Goal: Task Accomplishment & Management: Complete application form

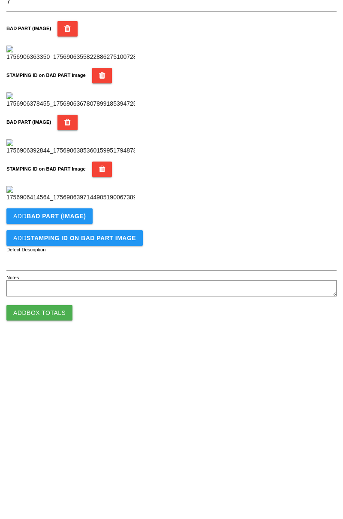
scroll to position [471, 0]
type input "7"
click at [59, 395] on b "BAD PART (IMAGE)" at bounding box center [56, 392] width 59 height 7
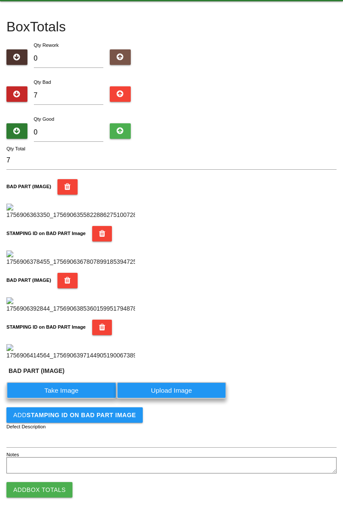
click at [53, 398] on label "Take Image" at bounding box center [61, 390] width 110 height 17
click at [0, 0] on \(IMAGE\) "Take Image" at bounding box center [0, 0] width 0 height 0
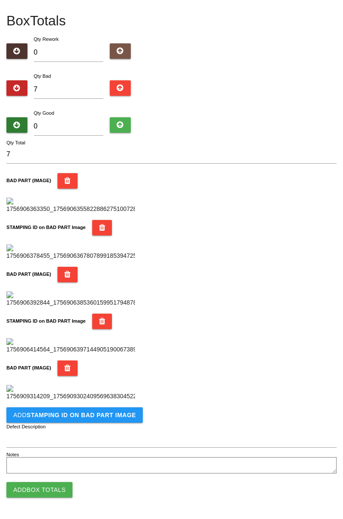
scroll to position [611, 0]
click at [49, 420] on button "Add STAMPING ID on BAD PART Image" at bounding box center [74, 414] width 137 height 15
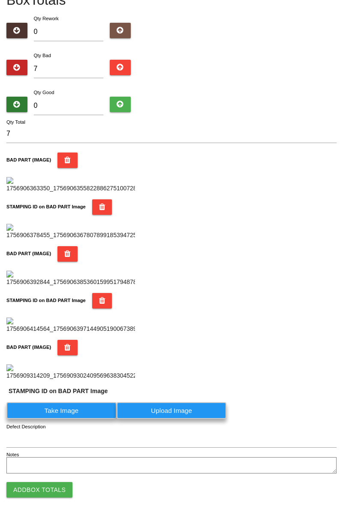
click at [49, 419] on label "Take Image" at bounding box center [61, 410] width 110 height 17
click at [0, 0] on PART "Take Image" at bounding box center [0, 0] width 0 height 0
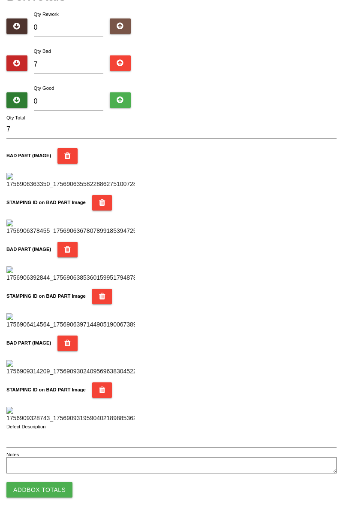
scroll to position [752, 0]
click at [59, 488] on button "Add Box Totals" at bounding box center [39, 489] width 66 height 15
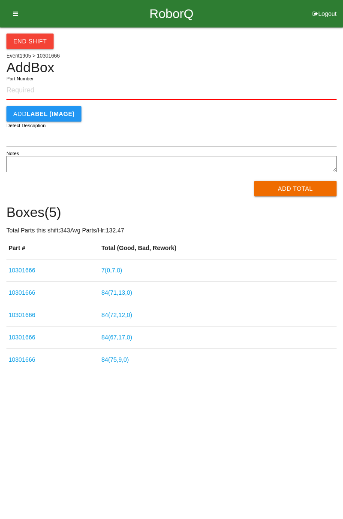
click at [122, 270] on link "7 ( 0 , 7 , 0 )" at bounding box center [112, 270] width 21 height 7
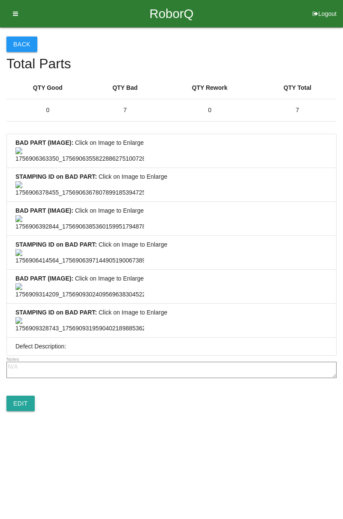
scroll to position [638, 0]
click at [25, 411] on link "Edit" at bounding box center [20, 402] width 28 height 15
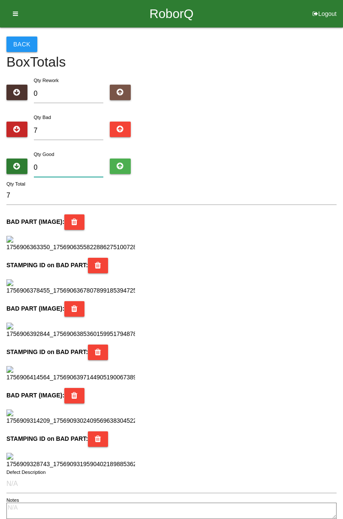
click at [73, 166] on input "0" at bounding box center [69, 167] width 70 height 18
type input "7"
type input "14"
type input "77"
type input "84"
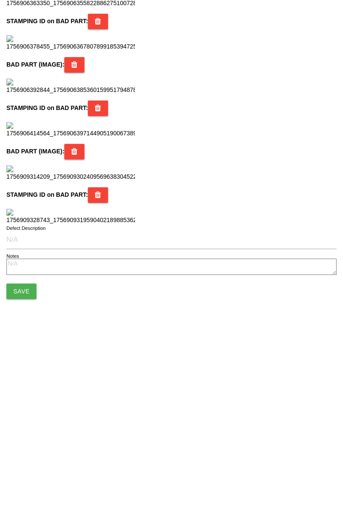
scroll to position [763, 0]
type input "77"
click at [24, 466] on button "Save" at bounding box center [21, 467] width 30 height 15
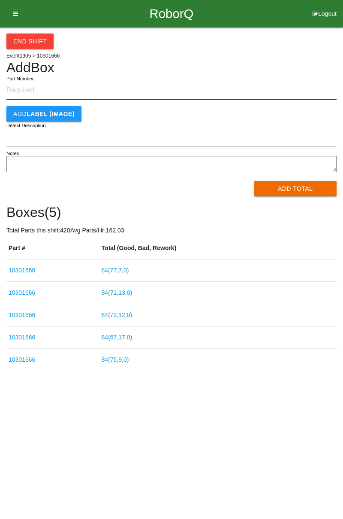
click at [36, 87] on input "Part Number" at bounding box center [171, 90] width 331 height 19
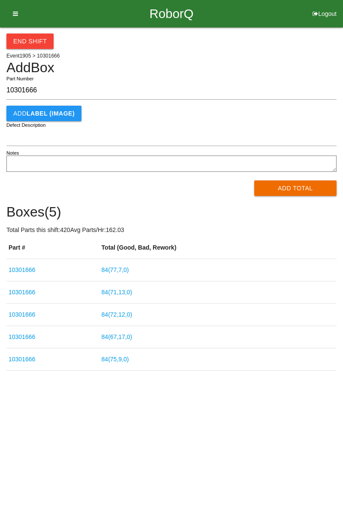
type input "10301666"
click at [304, 184] on button "Add Total" at bounding box center [296, 187] width 83 height 15
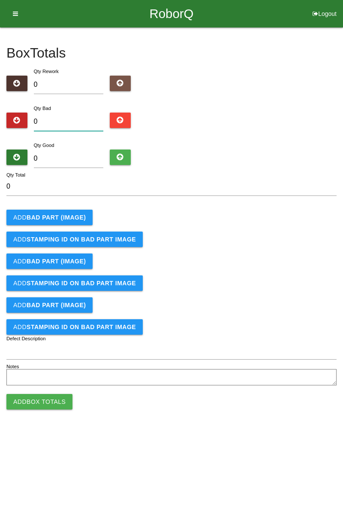
click at [79, 125] on input "0" at bounding box center [69, 121] width 70 height 18
type input "4"
click at [66, 218] on b "BAD PART (IMAGE)" at bounding box center [56, 217] width 59 height 7
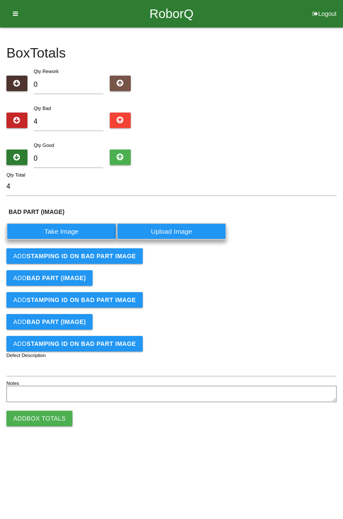
click at [66, 237] on label "Take Image" at bounding box center [61, 231] width 110 height 17
click at [0, 0] on \(IMAGE\) "Take Image" at bounding box center [0, 0] width 0 height 0
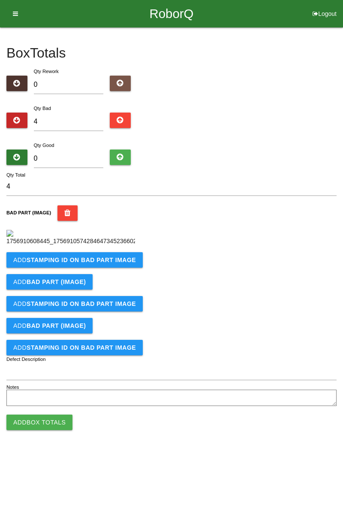
click at [42, 267] on button "Add STAMPING ID on BAD PART Image" at bounding box center [74, 259] width 137 height 15
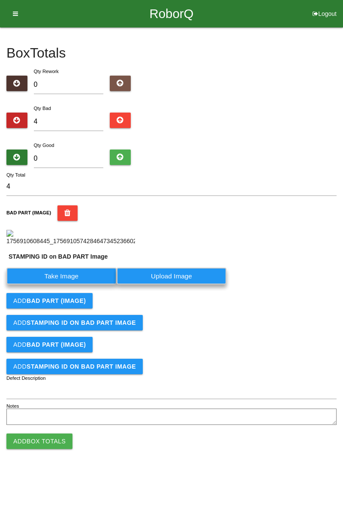
click at [40, 284] on label "Take Image" at bounding box center [61, 275] width 110 height 17
click at [0, 0] on PART "Take Image" at bounding box center [0, 0] width 0 height 0
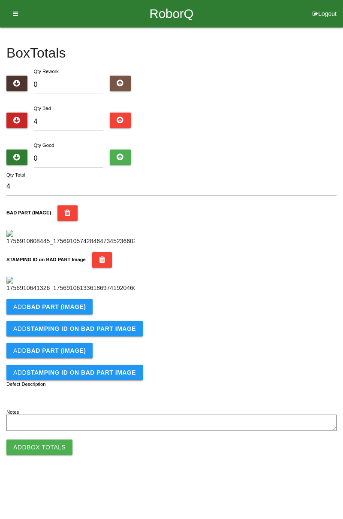
scroll to position [189, 0]
click at [51, 314] on button "Add BAD PART (IMAGE)" at bounding box center [49, 306] width 86 height 15
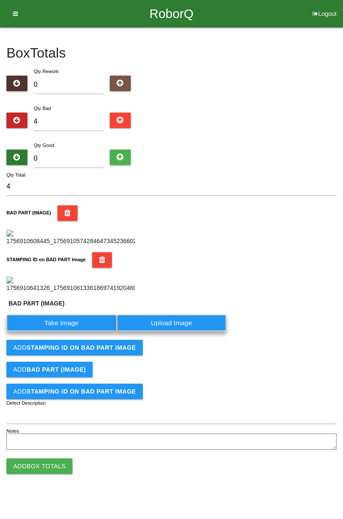
click at [46, 331] on label "Take Image" at bounding box center [61, 322] width 110 height 17
click at [0, 0] on \(IMAGE\) "Take Image" at bounding box center [0, 0] width 0 height 0
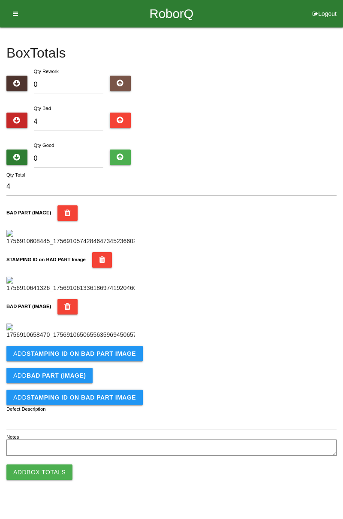
scroll to position [330, 0]
click at [32, 361] on button "Add STAMPING ID on BAD PART Image" at bounding box center [74, 353] width 137 height 15
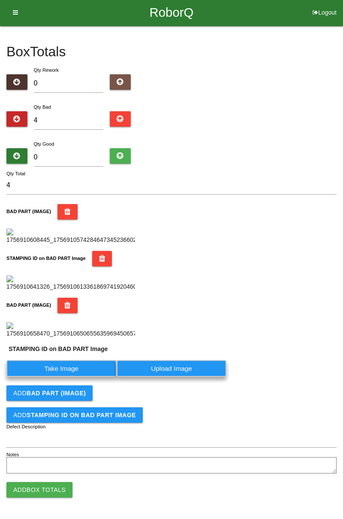
click at [37, 377] on label "Take Image" at bounding box center [61, 368] width 110 height 17
click at [0, 0] on PART "Take Image" at bounding box center [0, 0] width 0 height 0
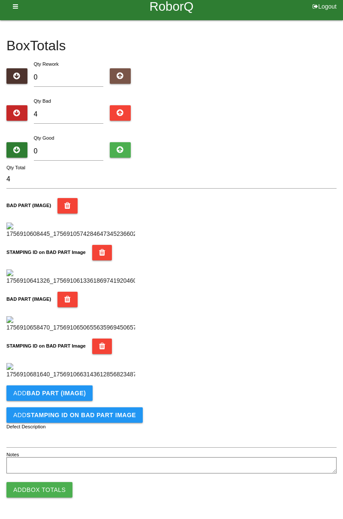
scroll to position [471, 0]
click at [43, 400] on button "Add BAD PART (IMAGE)" at bounding box center [49, 392] width 86 height 15
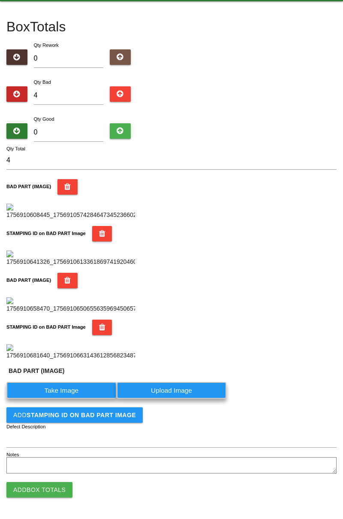
click at [46, 398] on label "Take Image" at bounding box center [61, 390] width 110 height 17
click at [0, 0] on \(IMAGE\) "Take Image" at bounding box center [0, 0] width 0 height 0
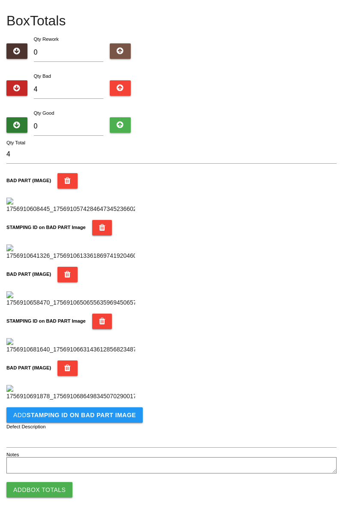
scroll to position [611, 0]
click at [39, 418] on b "STAMPING ID on BAD PART Image" at bounding box center [81, 414] width 109 height 7
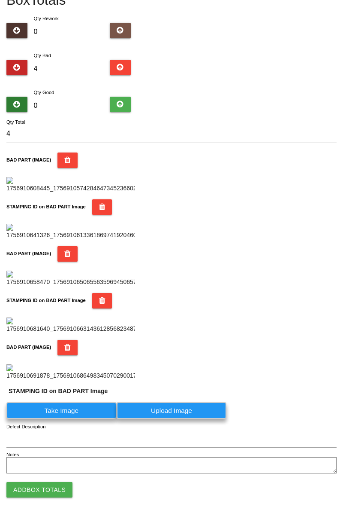
click at [48, 419] on label "Take Image" at bounding box center [61, 410] width 110 height 17
click at [0, 0] on PART "Take Image" at bounding box center [0, 0] width 0 height 0
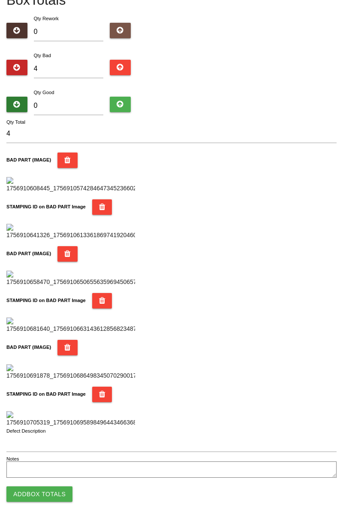
scroll to position [0, 0]
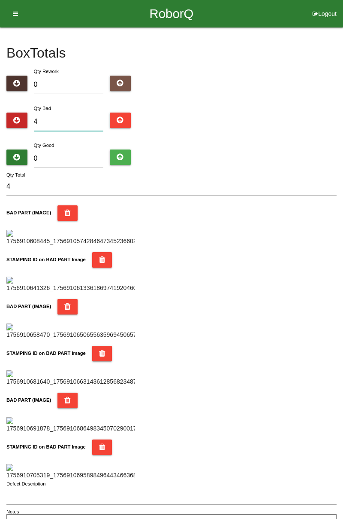
click at [79, 119] on input "4" at bounding box center [69, 121] width 70 height 18
type input "0"
type input "1"
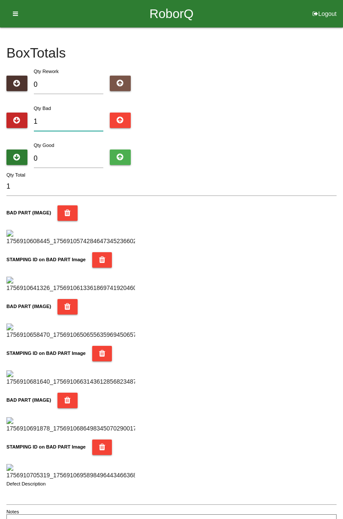
type input "13"
type input "1"
type input "17"
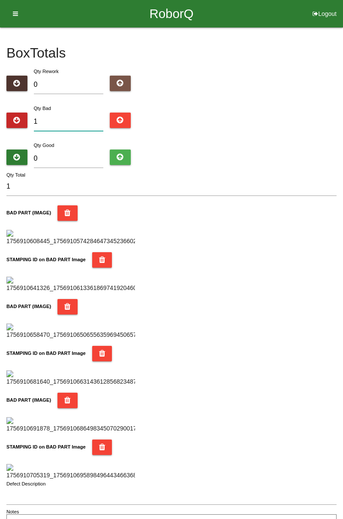
type input "17"
type input "1"
type input "19"
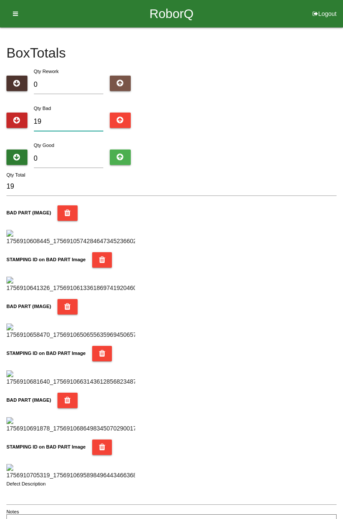
type input "19"
click at [77, 155] on input "0" at bounding box center [69, 158] width 70 height 18
type input "6"
type input "25"
type input "65"
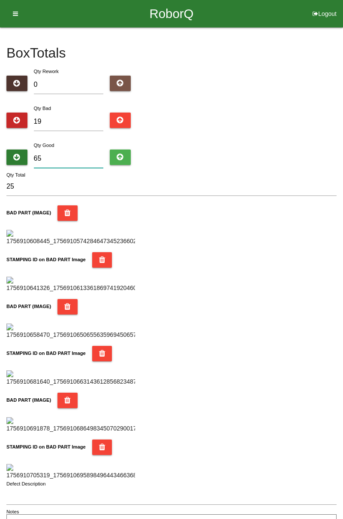
type input "84"
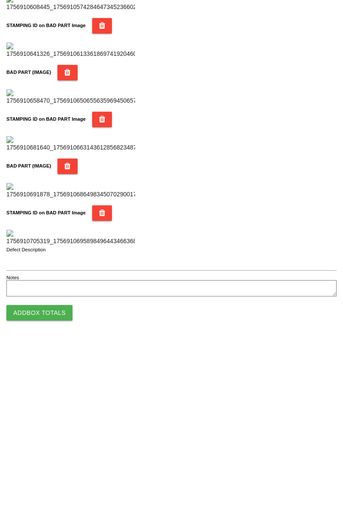
scroll to position [752, 0]
type input "65"
click at [55, 492] on button "Add Box Totals" at bounding box center [39, 489] width 66 height 15
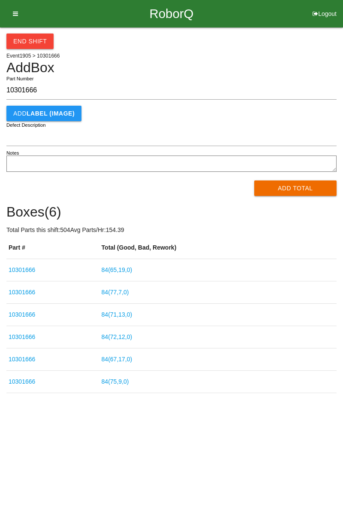
type input "10301666"
click at [297, 187] on button "Add Total" at bounding box center [296, 187] width 83 height 15
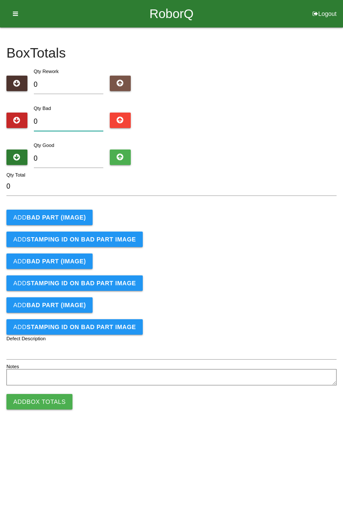
click at [84, 122] on input "0" at bounding box center [69, 121] width 70 height 18
type input "9"
click at [61, 219] on b "BAD PART (IMAGE)" at bounding box center [56, 217] width 59 height 7
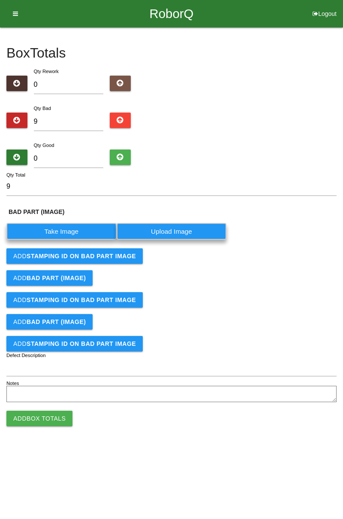
click at [65, 230] on label "Take Image" at bounding box center [61, 231] width 110 height 17
click at [0, 0] on \(IMAGE\) "Take Image" at bounding box center [0, 0] width 0 height 0
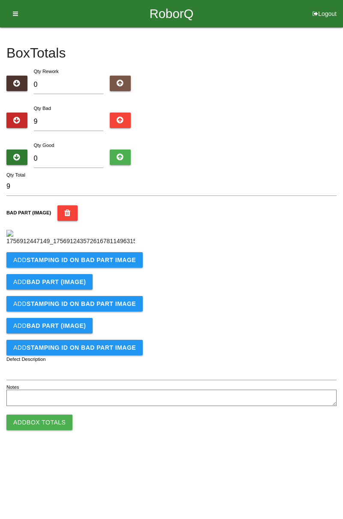
click at [113, 267] on button "Add STAMPING ID on BAD PART Image" at bounding box center [74, 259] width 137 height 15
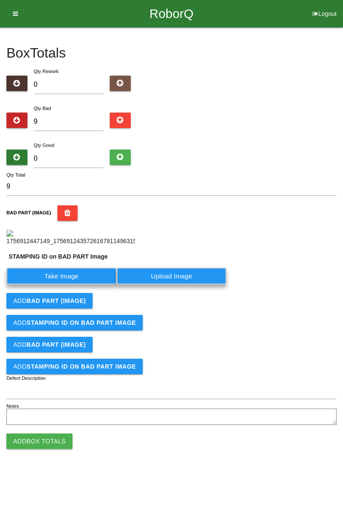
click at [69, 284] on label "Take Image" at bounding box center [61, 275] width 110 height 17
click at [0, 0] on PART "Take Image" at bounding box center [0, 0] width 0 height 0
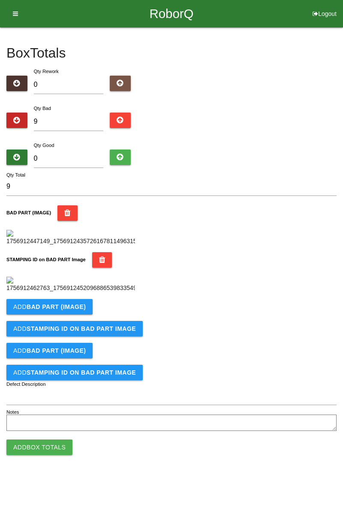
scroll to position [189, 0]
click at [81, 310] on b "BAD PART (IMAGE)" at bounding box center [56, 306] width 59 height 7
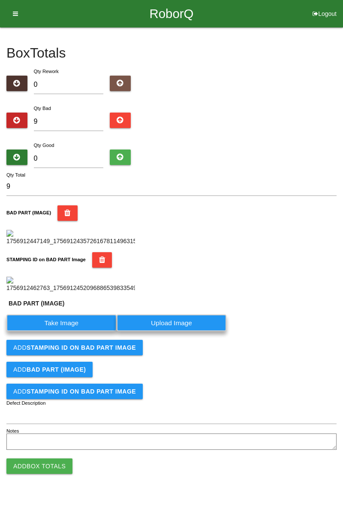
click at [69, 331] on label "Take Image" at bounding box center [61, 322] width 110 height 17
click at [0, 0] on \(IMAGE\) "Take Image" at bounding box center [0, 0] width 0 height 0
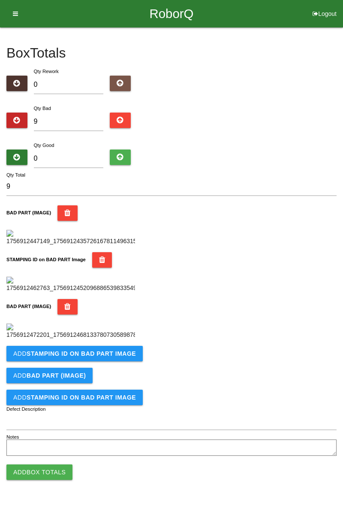
scroll to position [330, 0]
click at [110, 357] on b "STAMPING ID on BAD PART Image" at bounding box center [81, 353] width 109 height 7
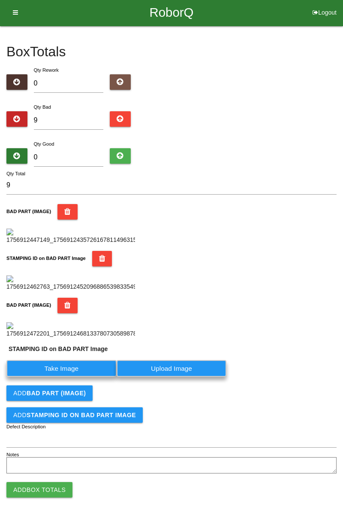
click at [88, 377] on label "Take Image" at bounding box center [61, 368] width 110 height 17
click at [0, 0] on PART "Take Image" at bounding box center [0, 0] width 0 height 0
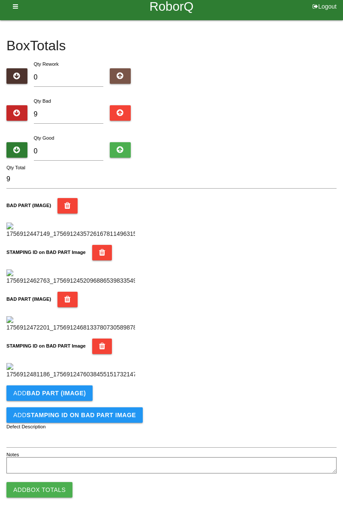
scroll to position [471, 0]
click at [73, 389] on button "Add BAD PART (IMAGE)" at bounding box center [49, 392] width 86 height 15
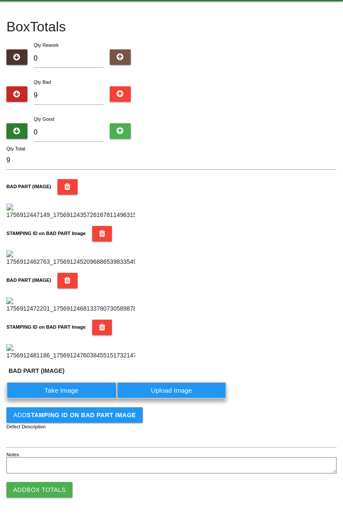
click at [77, 398] on label "Take Image" at bounding box center [61, 390] width 110 height 17
click at [0, 0] on \(IMAGE\) "Take Image" at bounding box center [0, 0] width 0 height 0
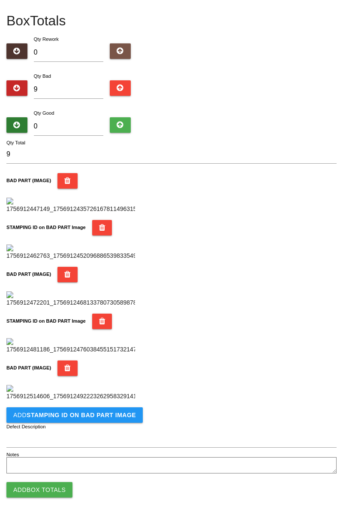
scroll to position [611, 0]
click at [127, 415] on b "STAMPING ID on BAD PART Image" at bounding box center [81, 414] width 109 height 7
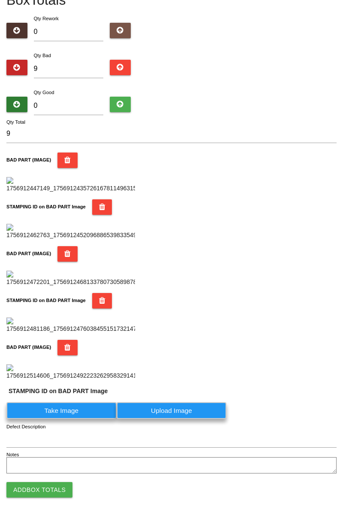
click at [85, 419] on label "Take Image" at bounding box center [61, 410] width 110 height 17
click at [0, 0] on PART "Take Image" at bounding box center [0, 0] width 0 height 0
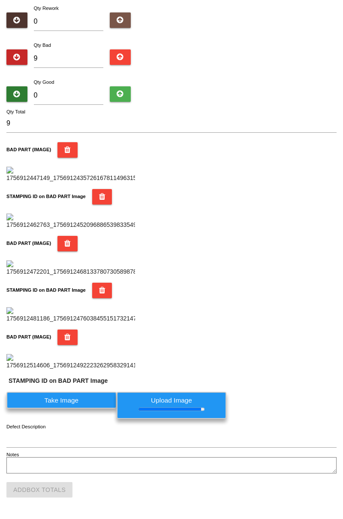
scroll to position [0, 0]
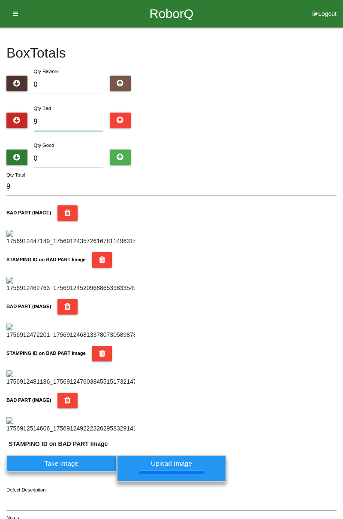
click at [78, 122] on input "9" at bounding box center [69, 121] width 70 height 18
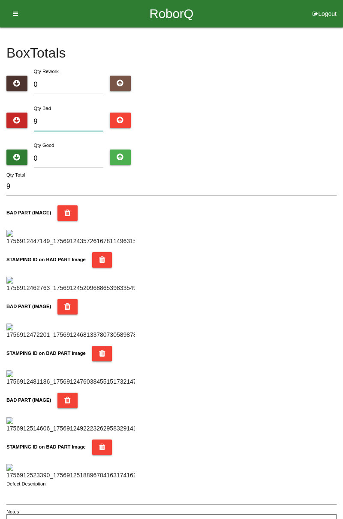
type input "0"
type input "1"
type input "12"
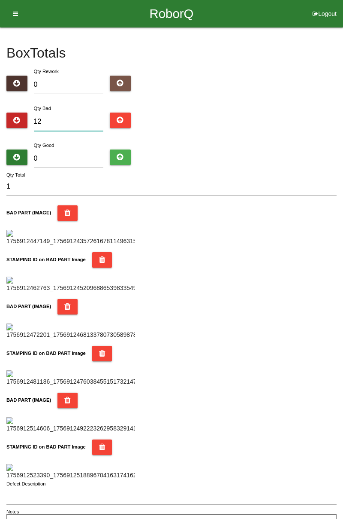
type input "12"
type input "1"
type input "15"
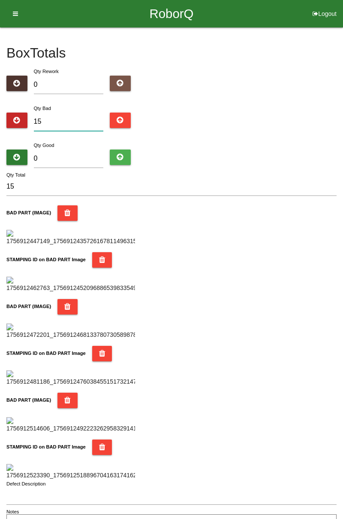
type input "15"
